Goal: Task Accomplishment & Management: Use online tool/utility

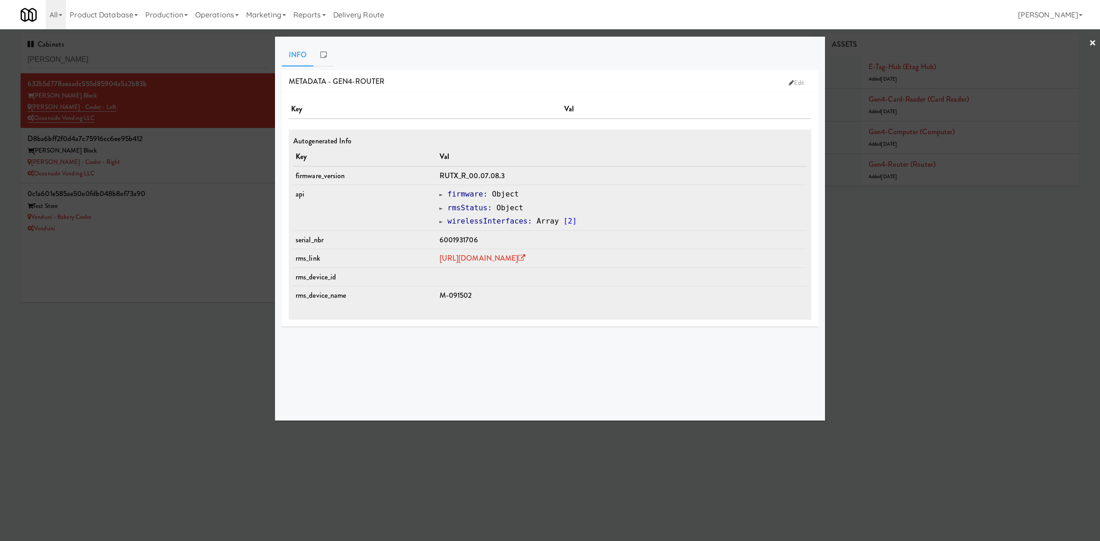
click at [196, 163] on div at bounding box center [550, 270] width 1100 height 541
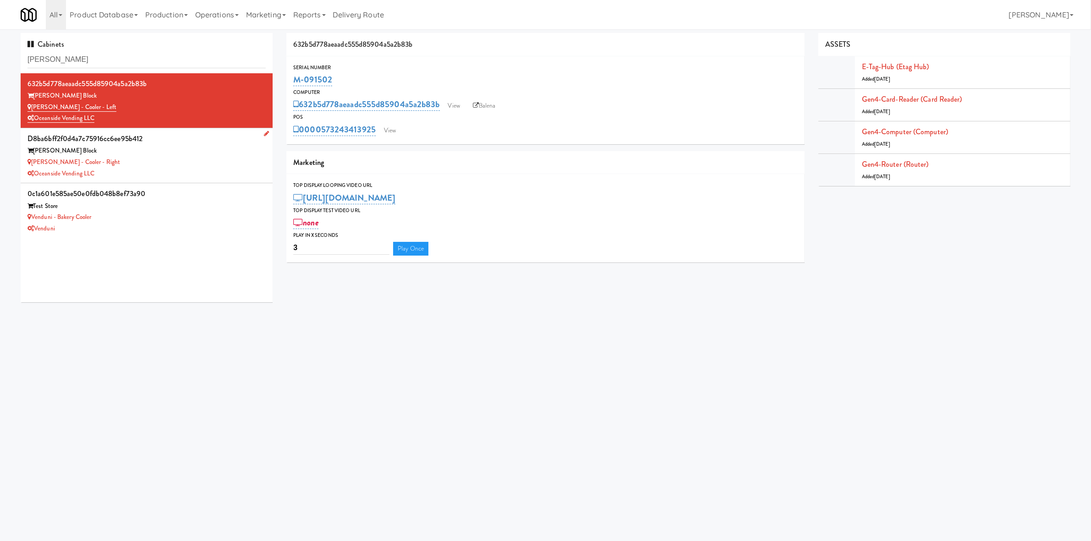
click at [177, 166] on div "[PERSON_NAME] - Cooler - Right" at bounding box center [147, 162] width 238 height 11
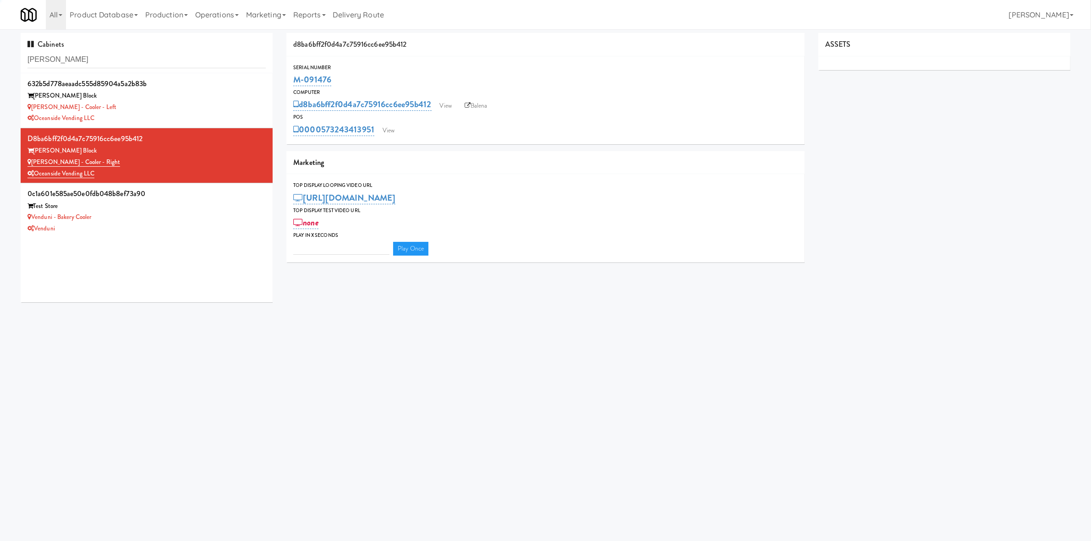
type input "3"
click at [912, 161] on link "Gen4-router (Router)" at bounding box center [895, 164] width 67 height 11
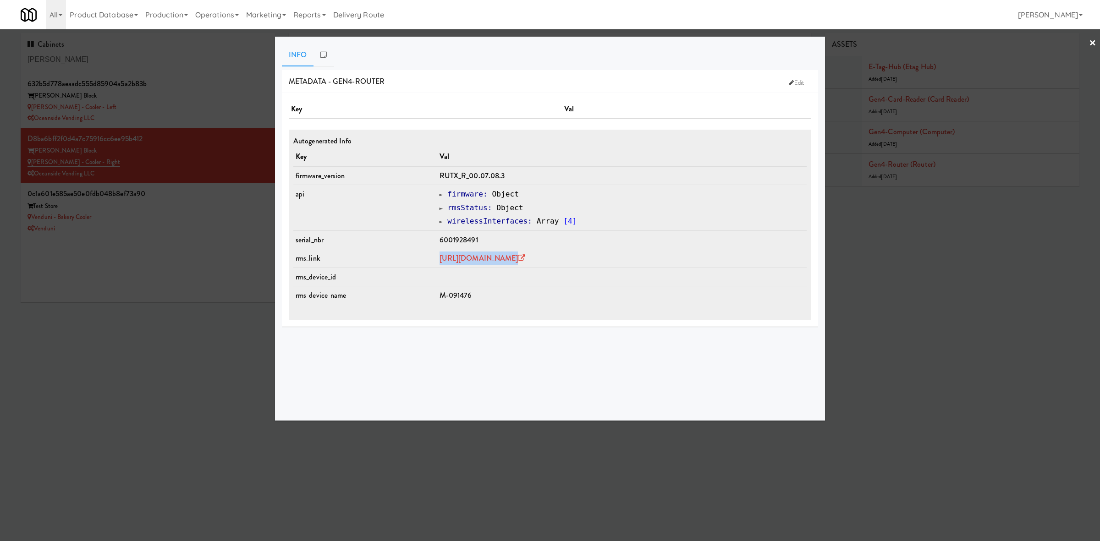
drag, startPoint x: 632, startPoint y: 261, endPoint x: 412, endPoint y: 259, distance: 220.0
click at [412, 259] on tr "rms_link [URL][DOMAIN_NAME]" at bounding box center [549, 258] width 513 height 19
copy tr "[URL][DOMAIN_NAME]"
